Goal: Find specific page/section: Find specific page/section

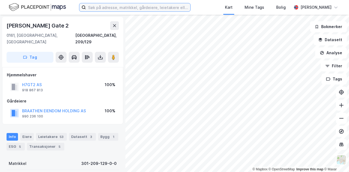
click at [100, 8] on input at bounding box center [138, 7] width 104 height 8
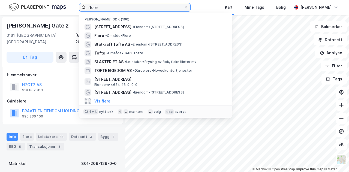
type input "florø"
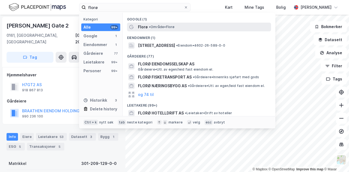
click at [141, 28] on span "Florø" at bounding box center [143, 27] width 10 height 7
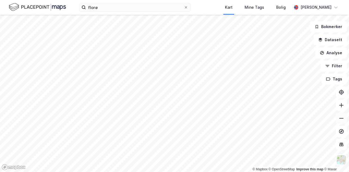
click at [341, 119] on icon at bounding box center [340, 118] width 5 height 5
